Goal: Transaction & Acquisition: Book appointment/travel/reservation

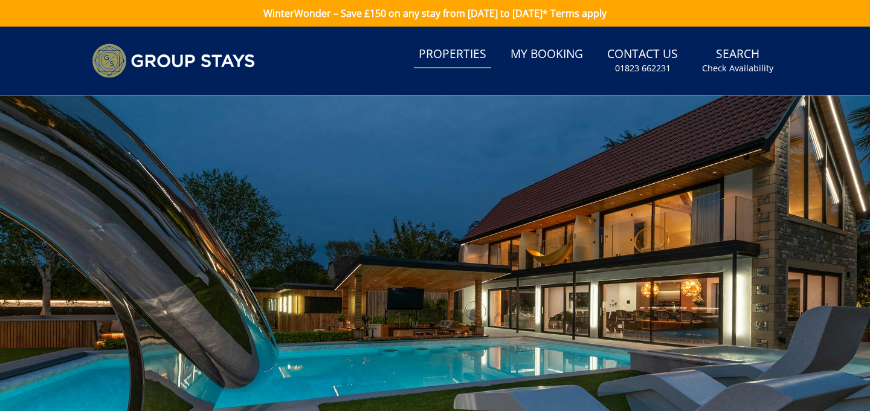
click at [442, 47] on link "Properties" at bounding box center [452, 54] width 77 height 27
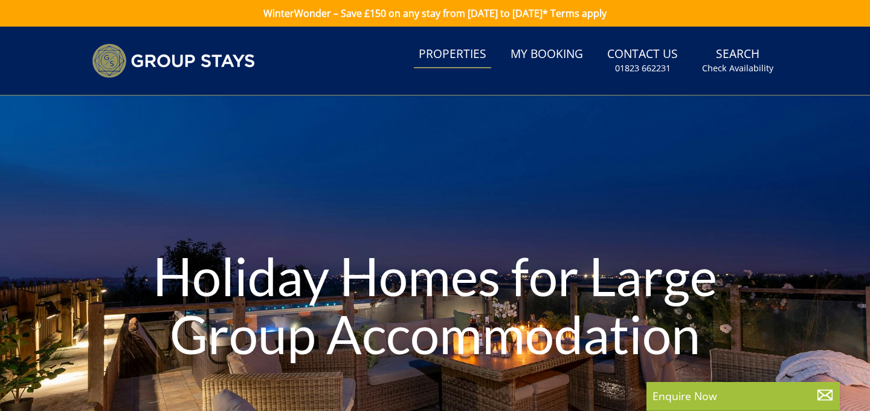
click at [133, 346] on h1 "Holiday Homes for Large Group Accommodation" at bounding box center [434, 304] width 609 height 163
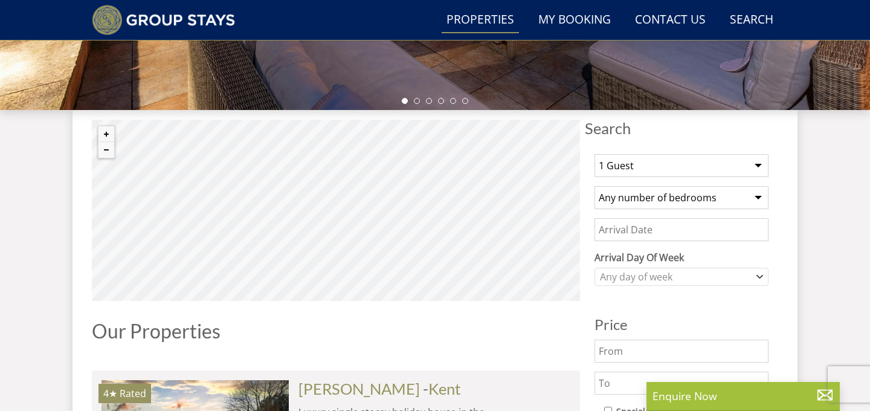
scroll to position [382, 0]
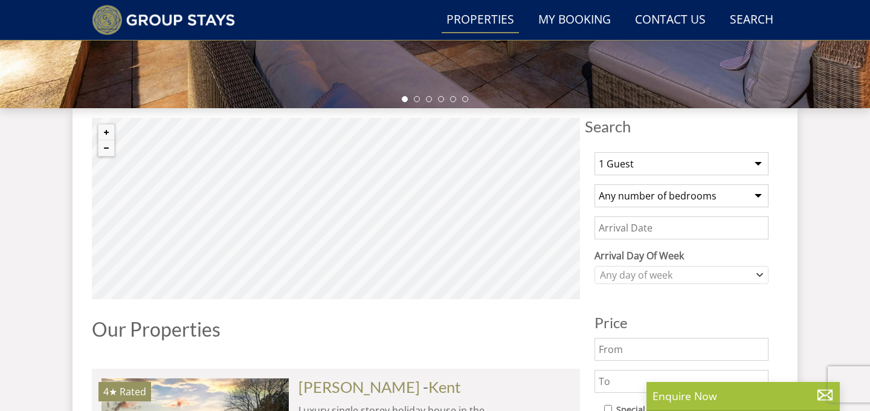
click at [656, 153] on select "1 Guest 2 Guests 3 Guests 4 Guests 5 Guests 6 Guests 7 Guests 8 Guests 9 Guests…" at bounding box center [681, 163] width 174 height 23
select select "17"
click at [681, 205] on select "Any number of bedrooms 4 Bedrooms 5 Bedrooms 6 Bedrooms 7 Bedrooms 8 Bedrooms 9…" at bounding box center [681, 195] width 174 height 23
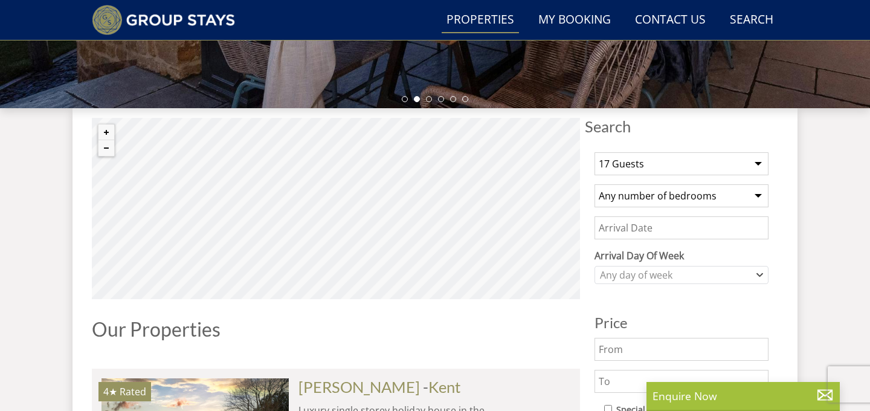
click at [670, 239] on input "Date" at bounding box center [681, 227] width 174 height 23
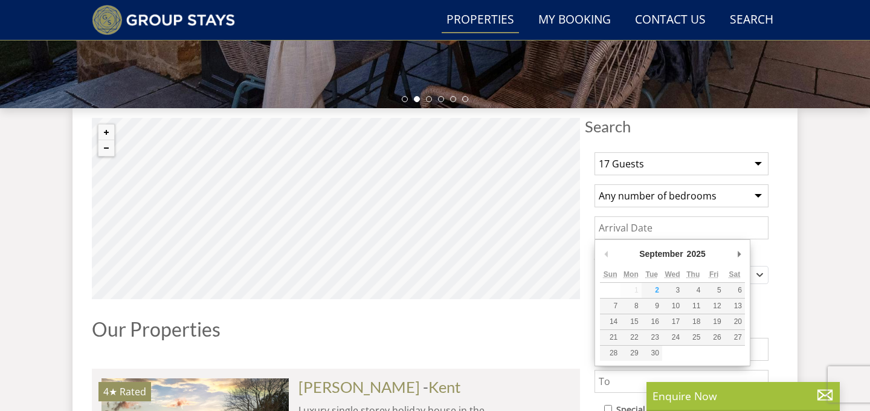
click at [745, 257] on div "September January February March April May June July August September October N…" at bounding box center [672, 302] width 156 height 127
type input "[DATE]"
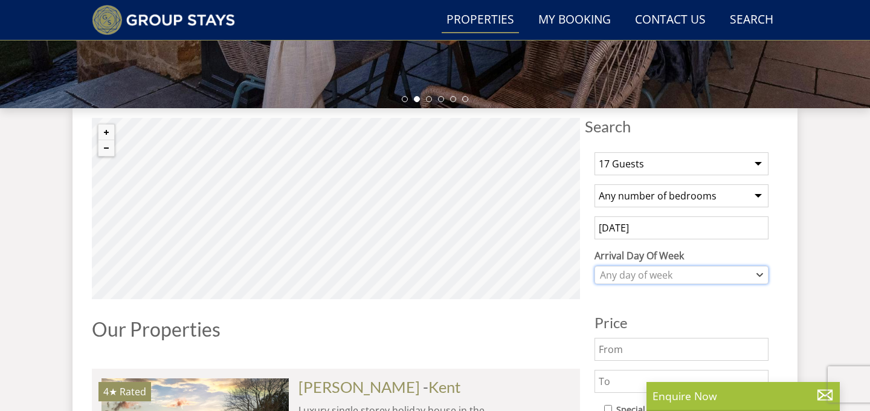
click at [700, 274] on div "Any day of week" at bounding box center [675, 274] width 156 height 13
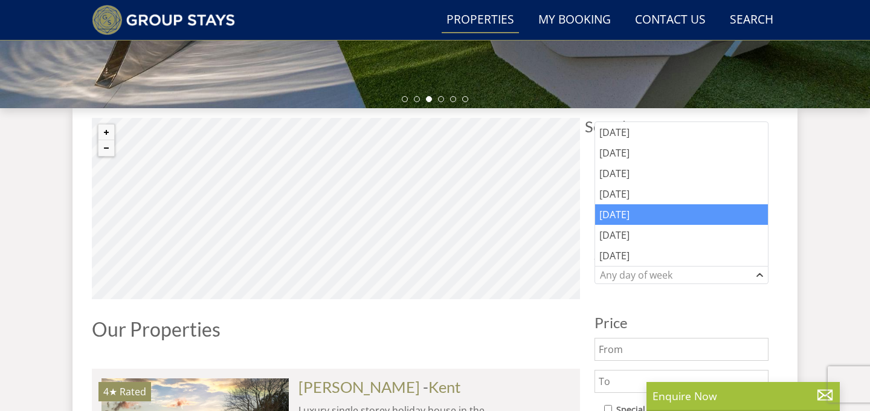
click at [622, 208] on div "[DATE]" at bounding box center [681, 214] width 173 height 21
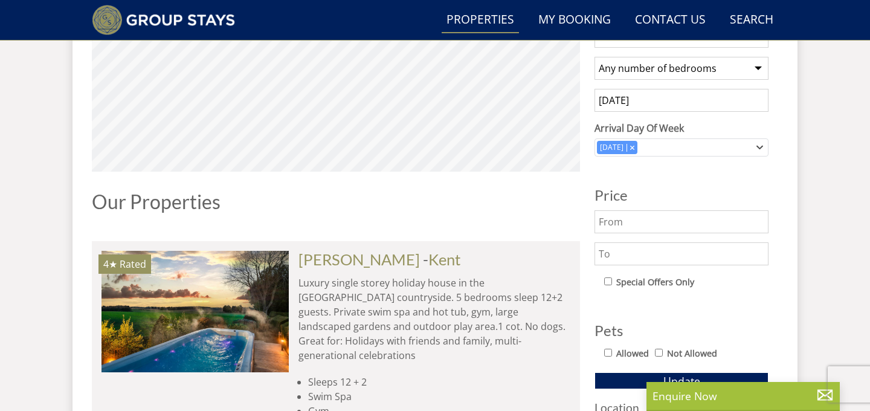
scroll to position [510, 0]
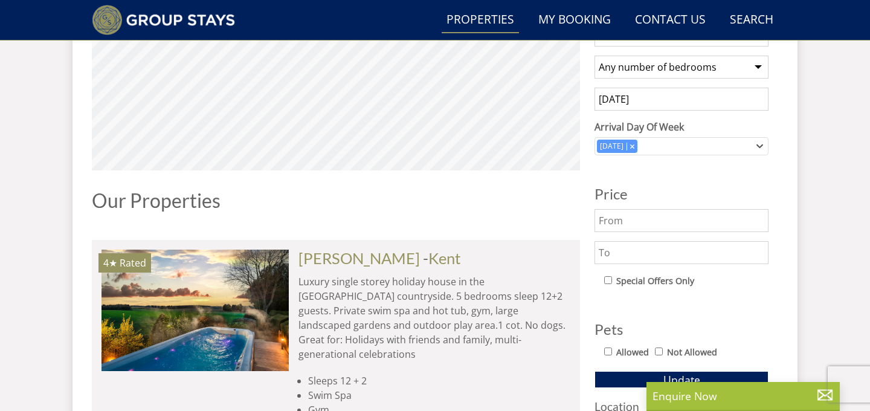
click at [623, 227] on input "text" at bounding box center [681, 220] width 174 height 23
type input "2500"
click at [643, 245] on input "text" at bounding box center [681, 252] width 174 height 23
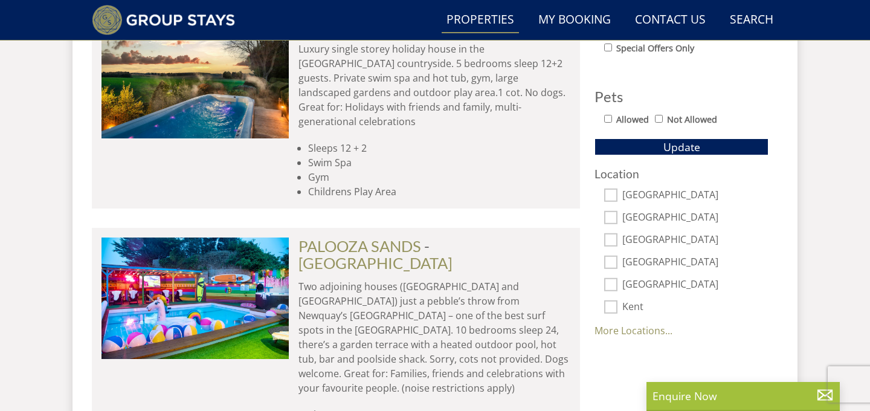
scroll to position [747, 0]
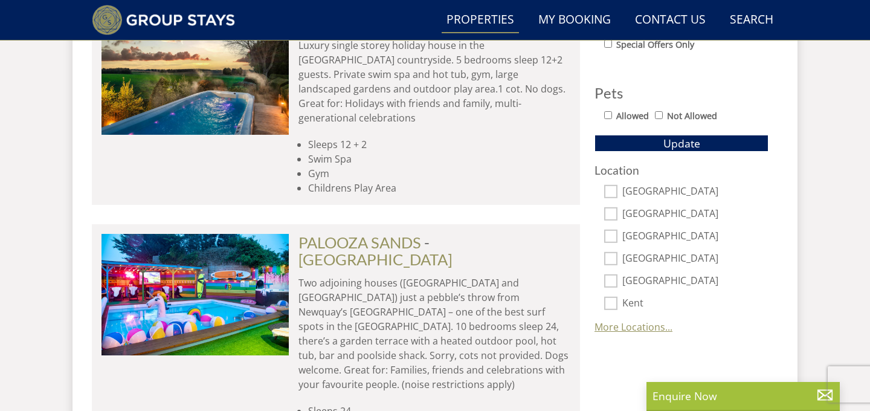
type input "4000"
click at [614, 330] on link "More Locations..." at bounding box center [633, 326] width 78 height 13
click at [609, 193] on input "[GEOGRAPHIC_DATA]" at bounding box center [610, 191] width 13 height 13
checkbox input "true"
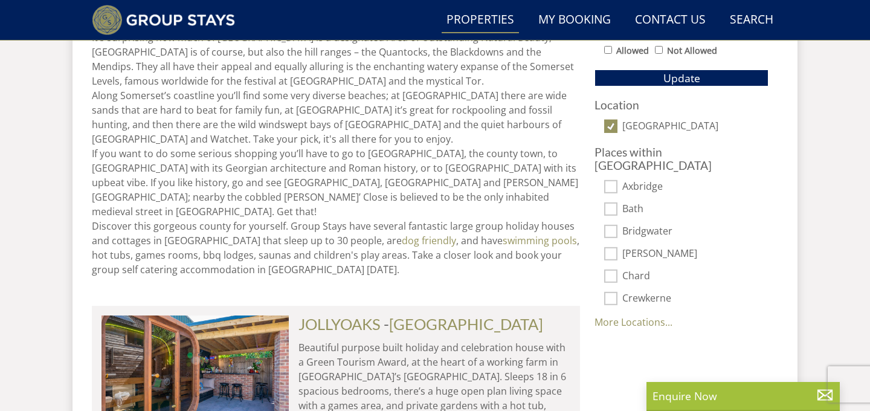
scroll to position [812, 0]
click at [631, 315] on link "More Locations..." at bounding box center [633, 321] width 78 height 13
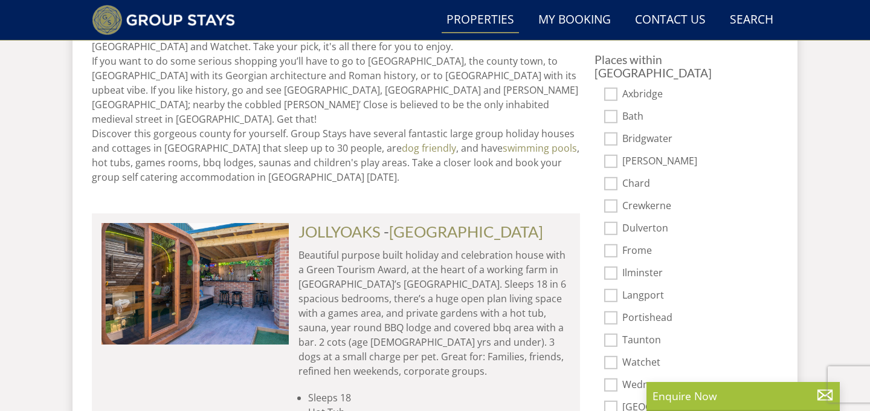
scroll to position [905, 0]
click at [609, 109] on input "Bath" at bounding box center [610, 115] width 13 height 13
checkbox input "true"
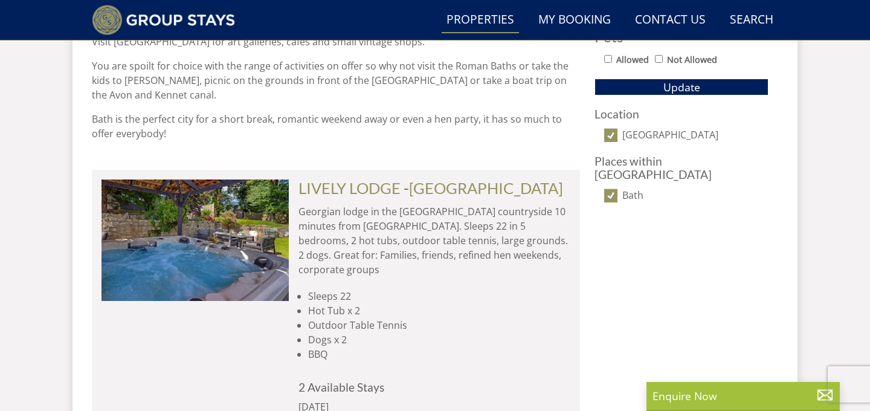
scroll to position [797, 0]
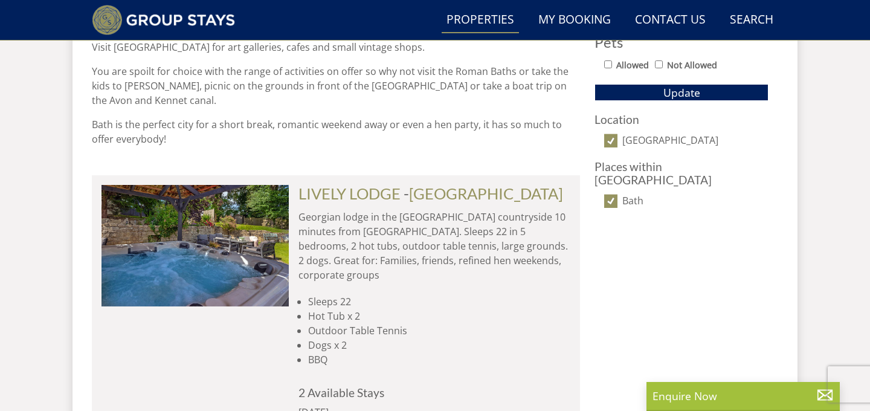
click at [614, 141] on input "[GEOGRAPHIC_DATA]" at bounding box center [610, 140] width 13 height 13
checkbox input "false"
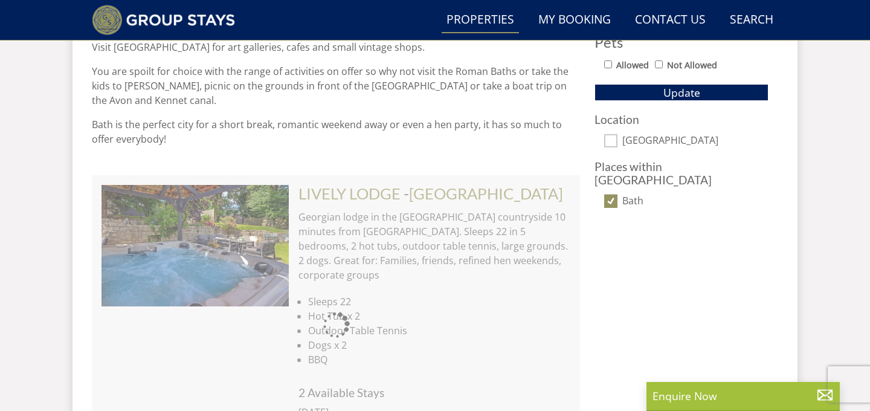
click at [617, 200] on div "Search Search 1 Guest 2 Guests 3 Guests 4 Guests 5 Guests 6 Guests 7 Guests 8 G…" at bounding box center [681, 97] width 193 height 791
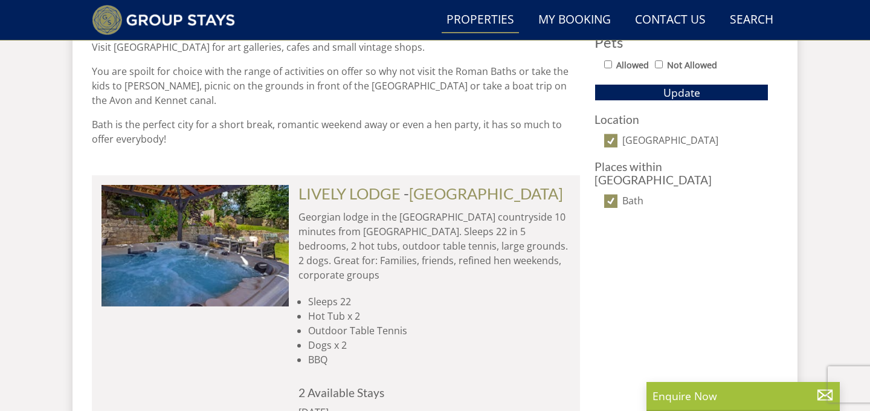
click at [616, 194] on input "Bath" at bounding box center [610, 200] width 13 height 13
checkbox input "false"
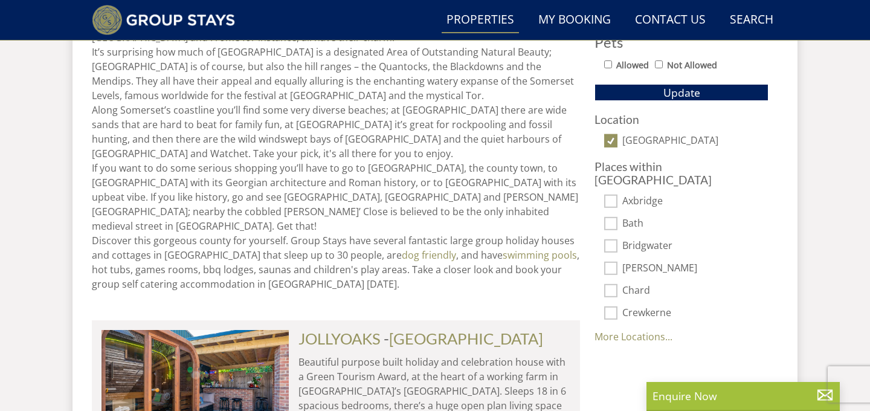
click at [614, 139] on input "[GEOGRAPHIC_DATA]" at bounding box center [610, 140] width 13 height 13
checkbox input "false"
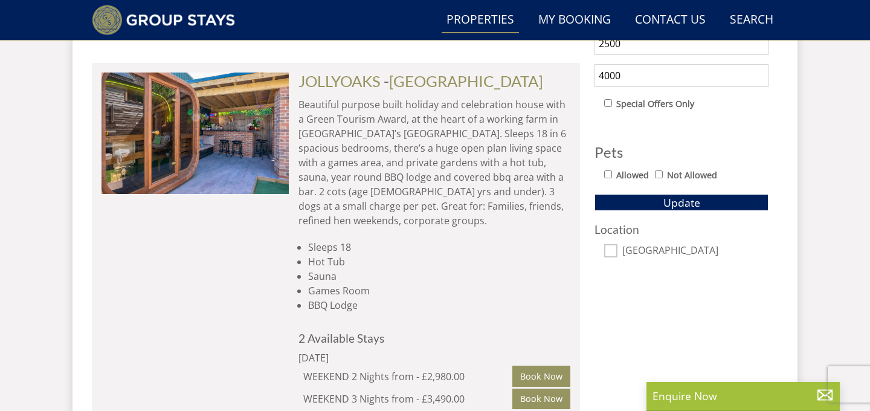
scroll to position [687, 0]
click at [658, 204] on button "Update" at bounding box center [681, 203] width 174 height 17
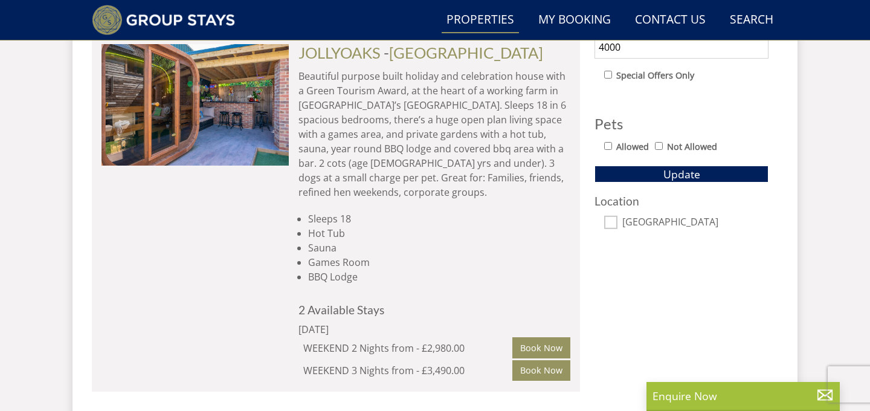
scroll to position [716, 0]
click at [628, 195] on h3 "Location" at bounding box center [681, 200] width 174 height 13
click at [609, 209] on div "Location [GEOGRAPHIC_DATA]" at bounding box center [681, 211] width 174 height 35
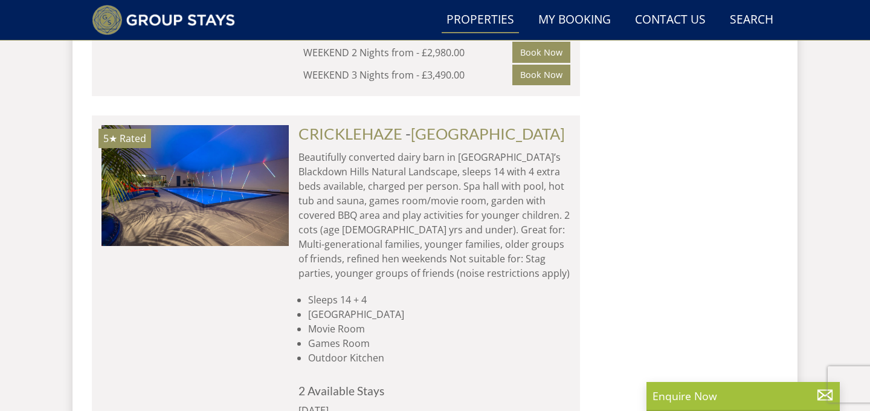
scroll to position [1014, 0]
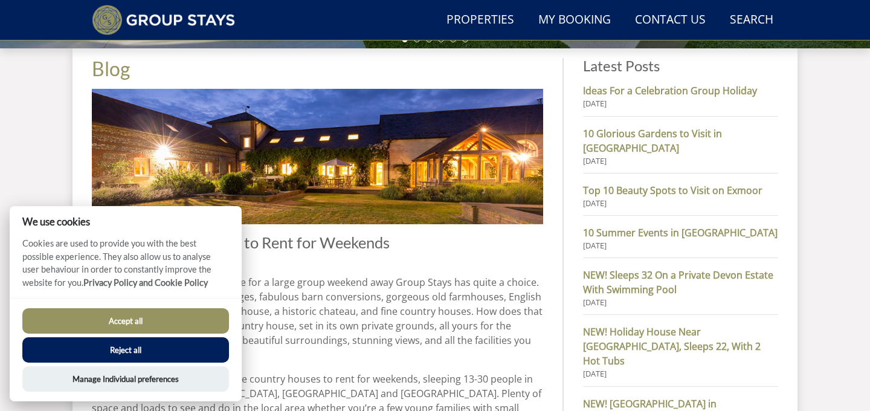
scroll to position [508, 0]
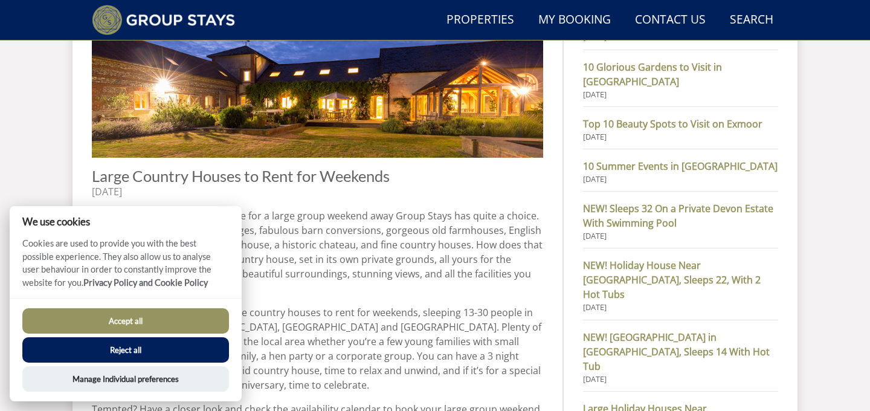
click at [151, 350] on button "Reject all" at bounding box center [125, 349] width 207 height 25
click at [156, 348] on button "Reject all" at bounding box center [125, 349] width 207 height 25
click at [150, 332] on button "Accept all" at bounding box center [125, 320] width 207 height 25
click at [157, 310] on button "Accept all" at bounding box center [125, 320] width 207 height 25
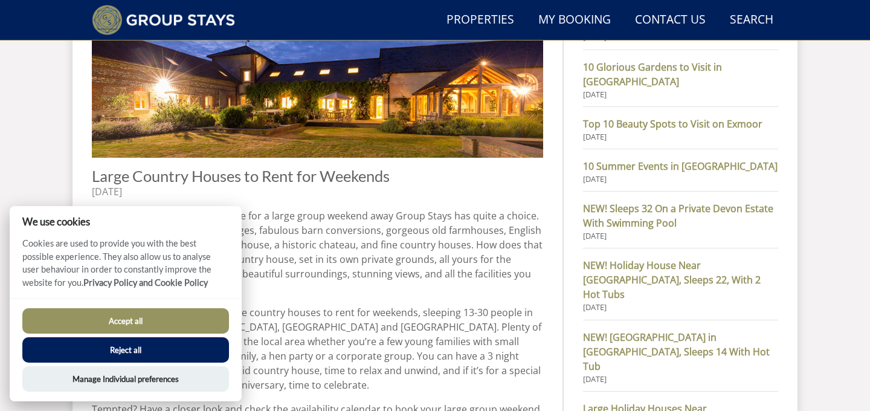
click at [258, 161] on article "[DATE] Blog Large Country Houses to Rent for Weekends When it comes to renting …" at bounding box center [317, 241] width 451 height 438
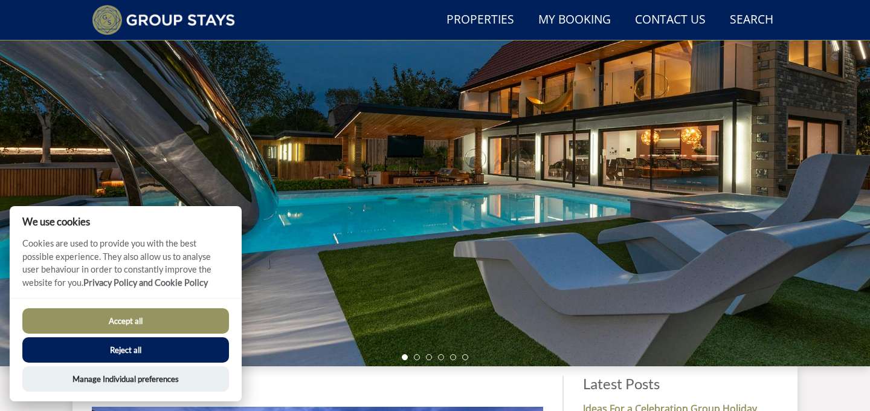
scroll to position [0, 0]
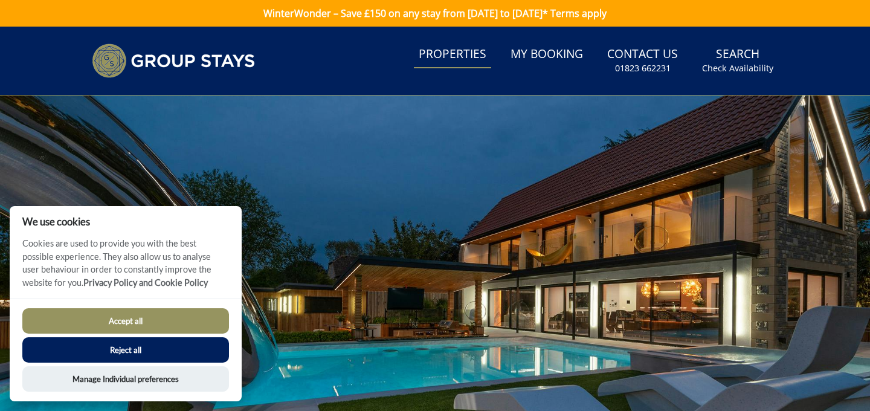
click at [451, 42] on link "Properties" at bounding box center [452, 54] width 77 height 27
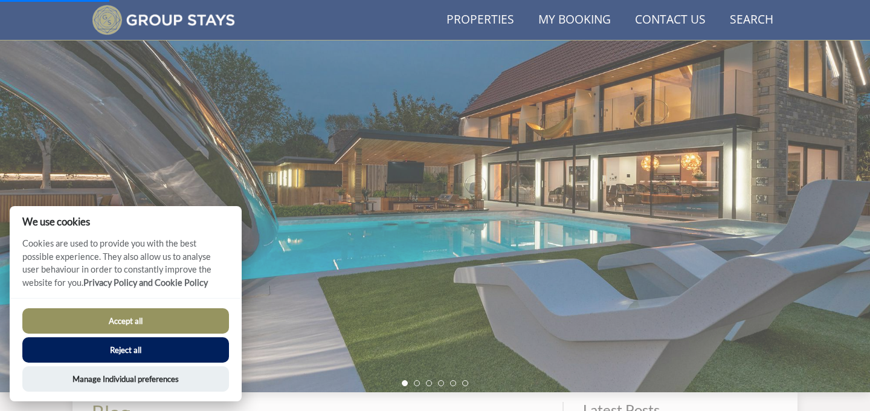
scroll to position [248, 0]
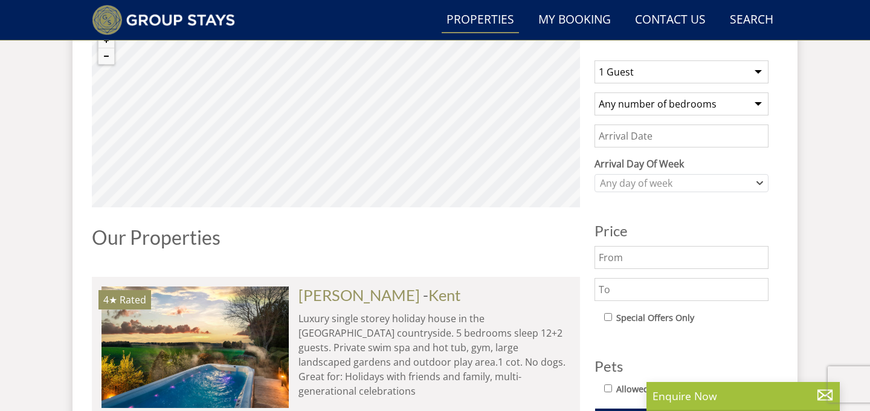
scroll to position [478, 0]
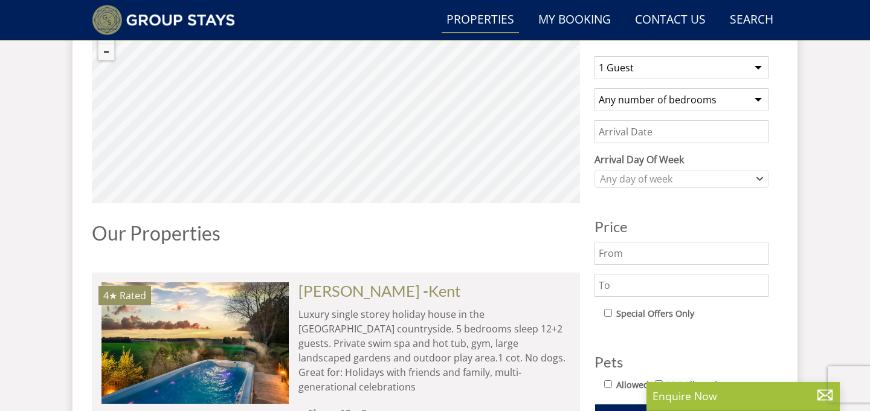
click at [706, 71] on select "1 Guest 2 Guests 3 Guests 4 Guests 5 Guests 6 Guests 7 Guests 8 Guests 9 Guests…" at bounding box center [681, 67] width 174 height 23
select select "17"
click at [665, 135] on input "Date" at bounding box center [681, 131] width 174 height 23
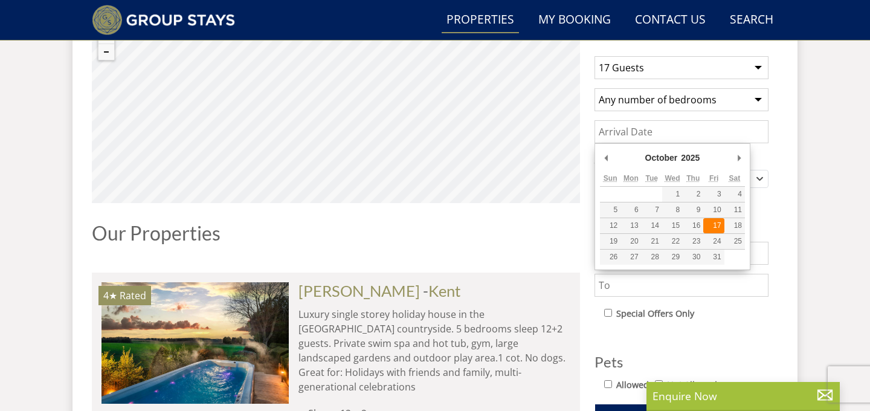
type input "[DATE]"
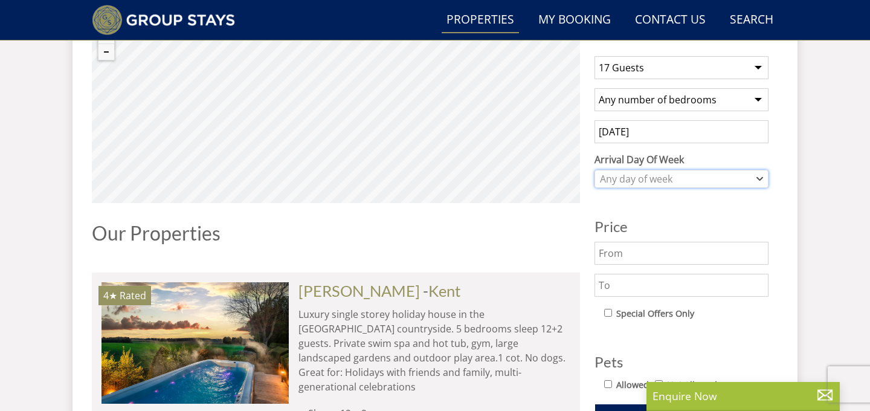
click at [664, 176] on div "Any day of week" at bounding box center [675, 178] width 156 height 13
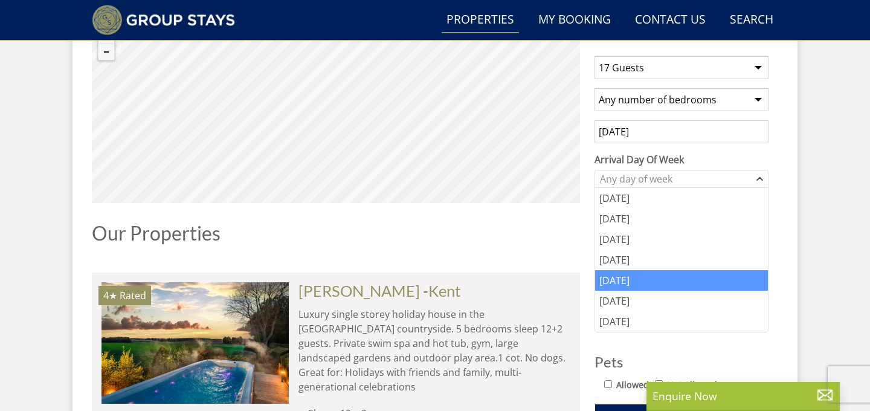
click at [620, 285] on div "[DATE]" at bounding box center [681, 280] width 173 height 21
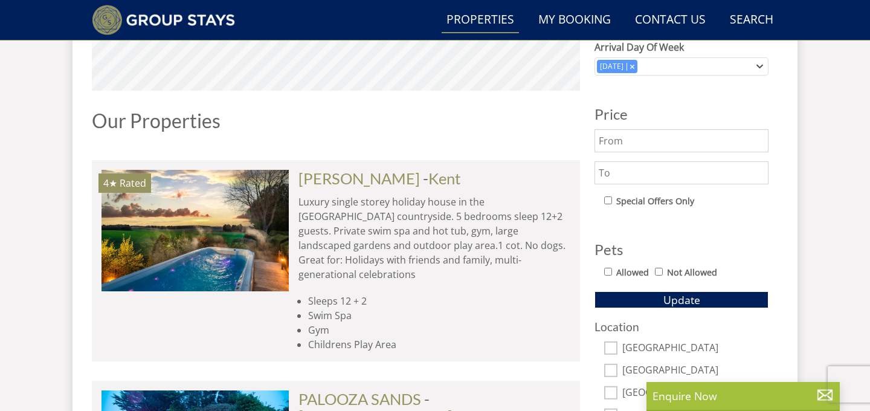
scroll to position [594, 0]
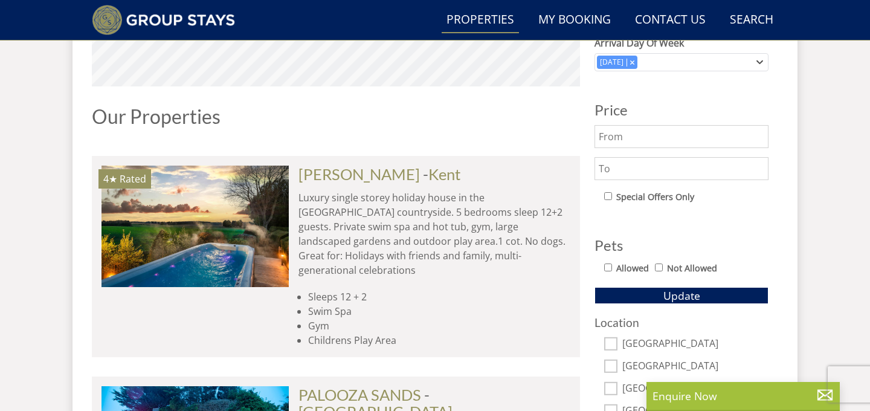
click at [663, 141] on input "text" at bounding box center [681, 136] width 174 height 23
type input "2750"
click at [653, 168] on input "text" at bounding box center [681, 168] width 174 height 23
type input "4000"
click at [609, 133] on input "2750" at bounding box center [681, 136] width 174 height 23
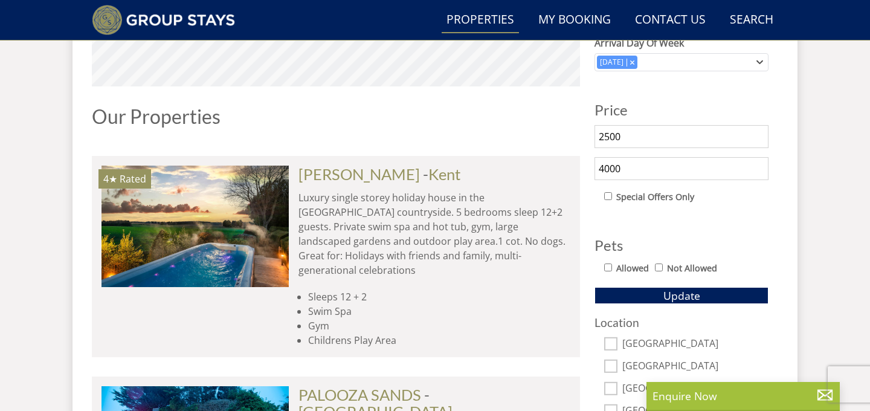
type input "2500"
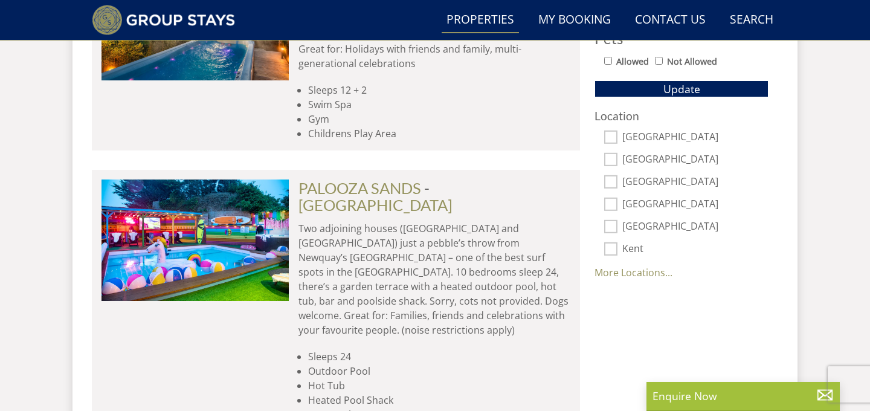
scroll to position [804, 0]
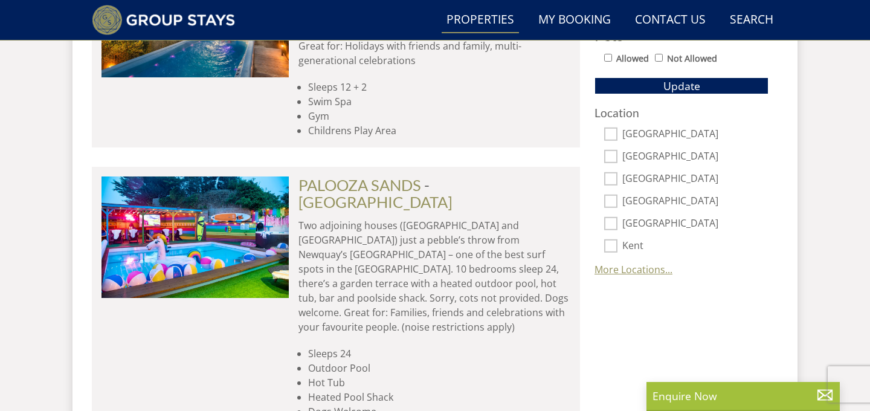
click at [642, 269] on link "More Locations..." at bounding box center [633, 269] width 78 height 13
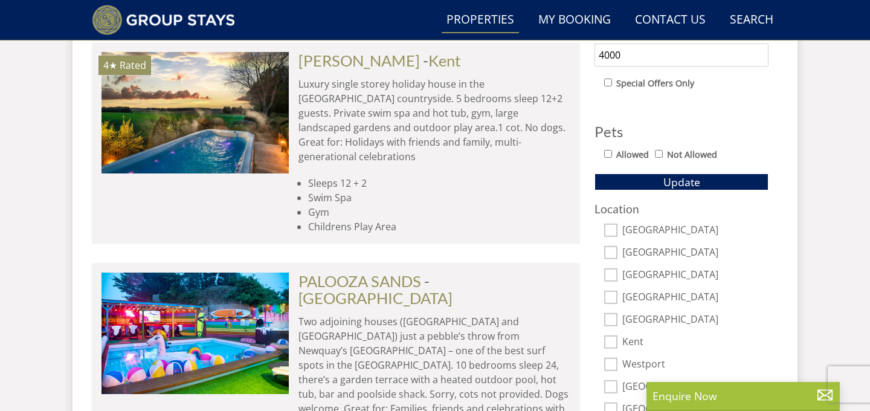
scroll to position [707, 0]
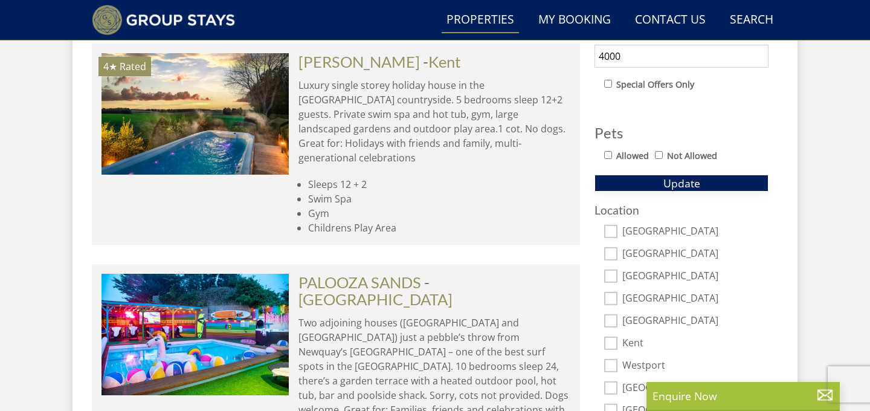
click at [677, 187] on span "Update" at bounding box center [681, 183] width 37 height 14
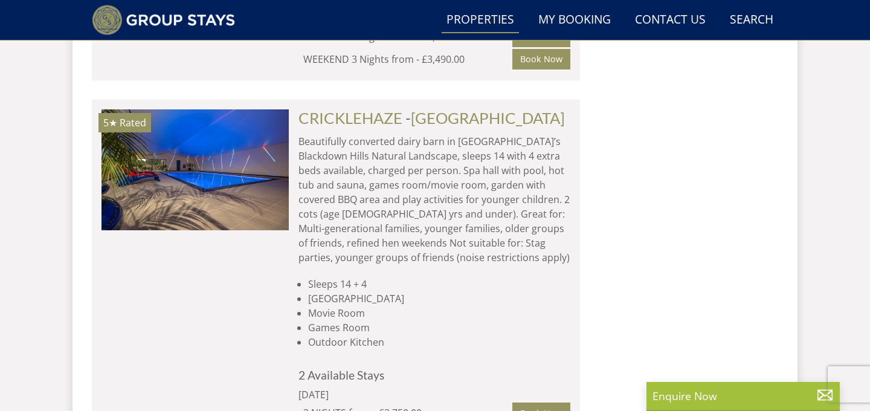
scroll to position [1019, 0]
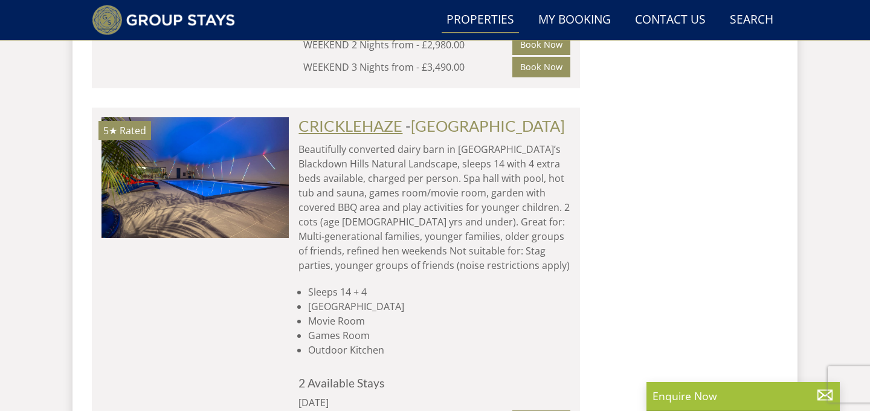
click at [355, 126] on link "CRICKLEHAZE" at bounding box center [350, 126] width 104 height 18
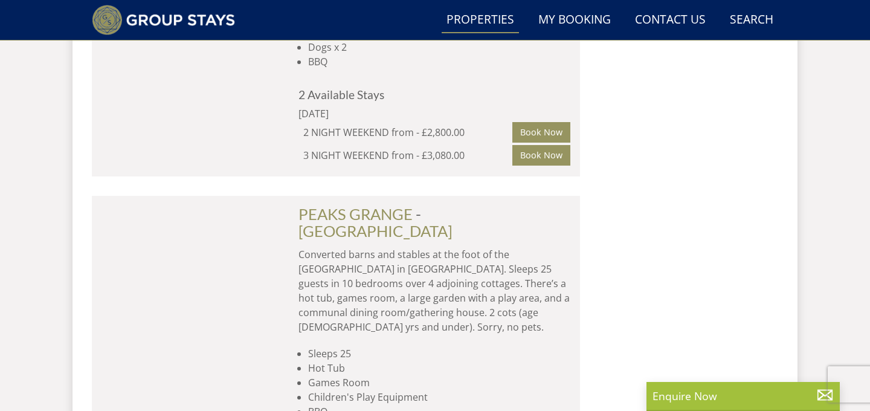
scroll to position [1627, 0]
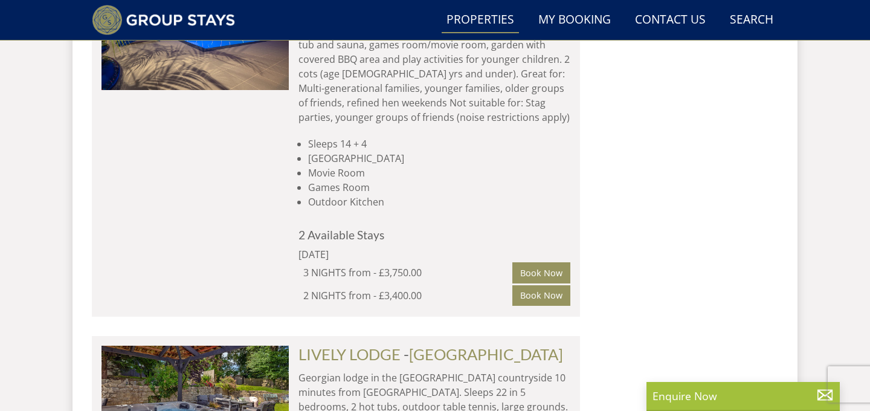
scroll to position [248, 0]
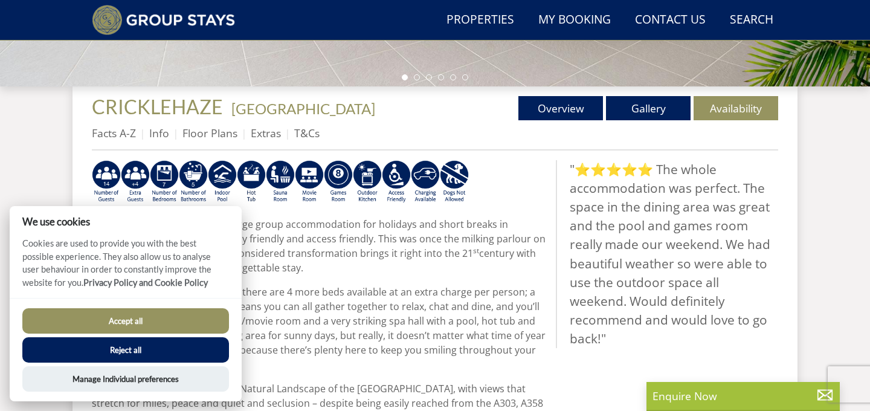
scroll to position [410, 0]
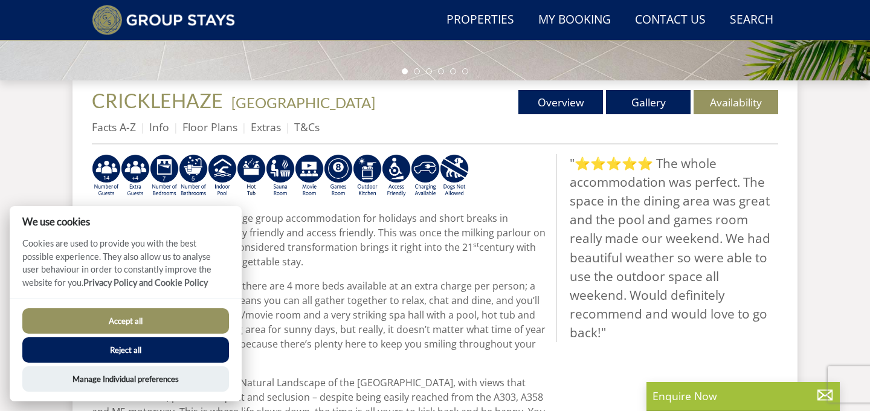
click at [147, 357] on button "Reject all" at bounding box center [125, 349] width 207 height 25
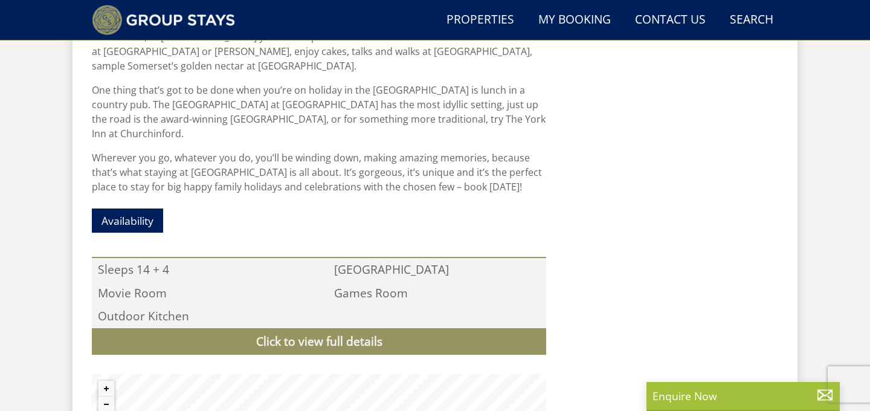
scroll to position [1235, 0]
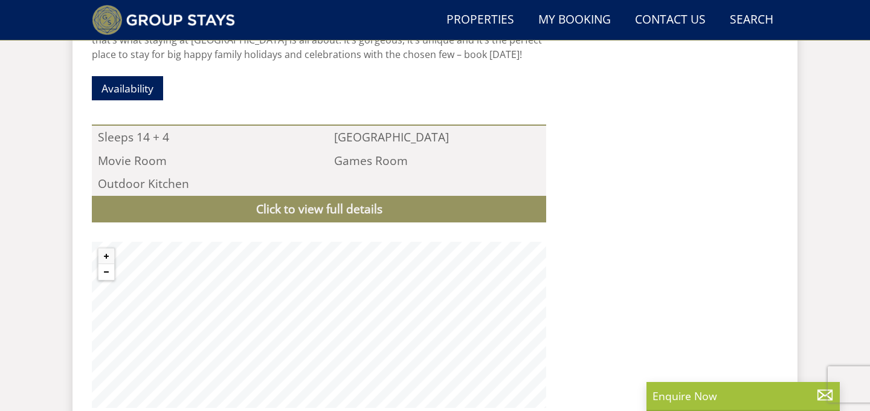
click at [103, 264] on button "Zoom out" at bounding box center [106, 272] width 16 height 16
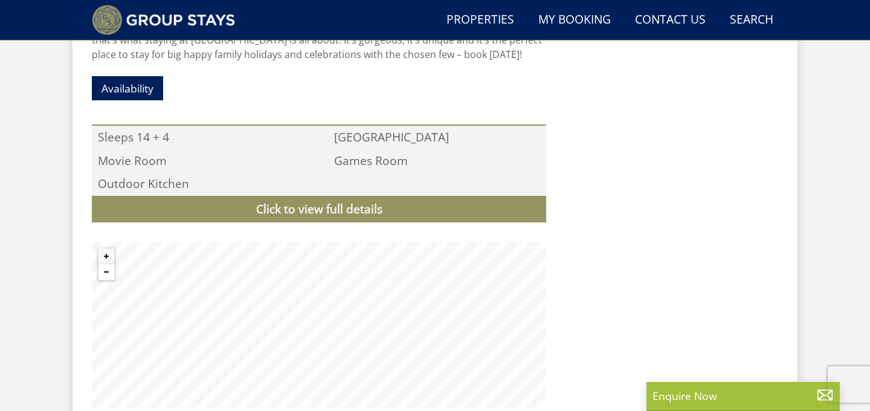
click at [103, 264] on button "Zoom out" at bounding box center [106, 272] width 16 height 16
